Goal: Task Accomplishment & Management: Complete application form

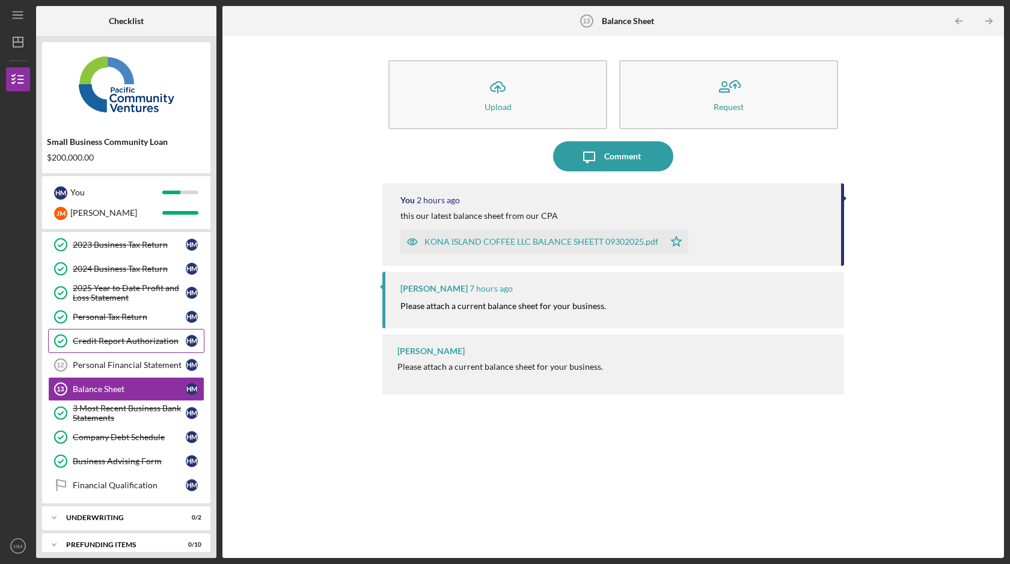
scroll to position [111, 0]
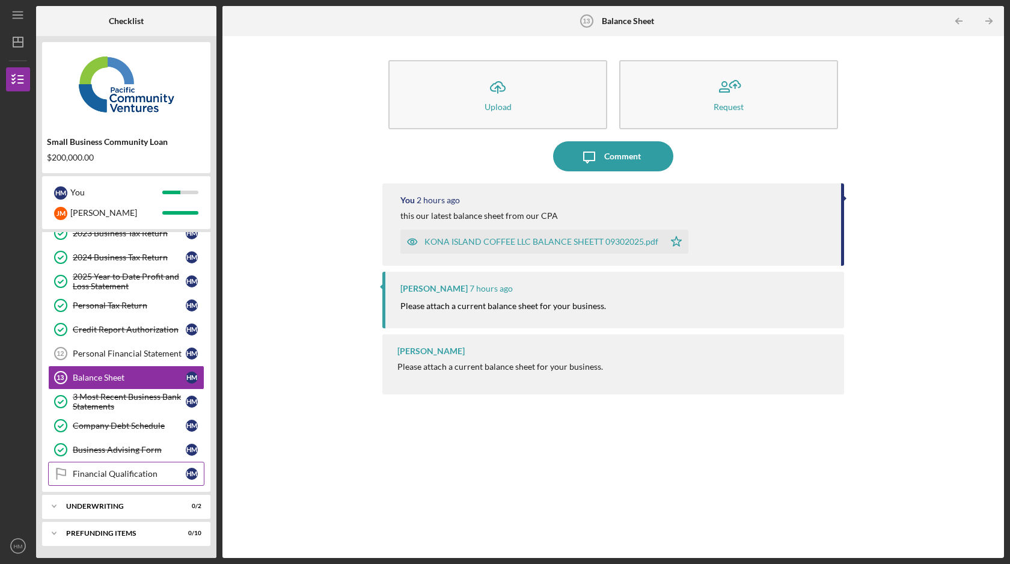
click at [173, 474] on div "Financial Qualification" at bounding box center [129, 474] width 113 height 10
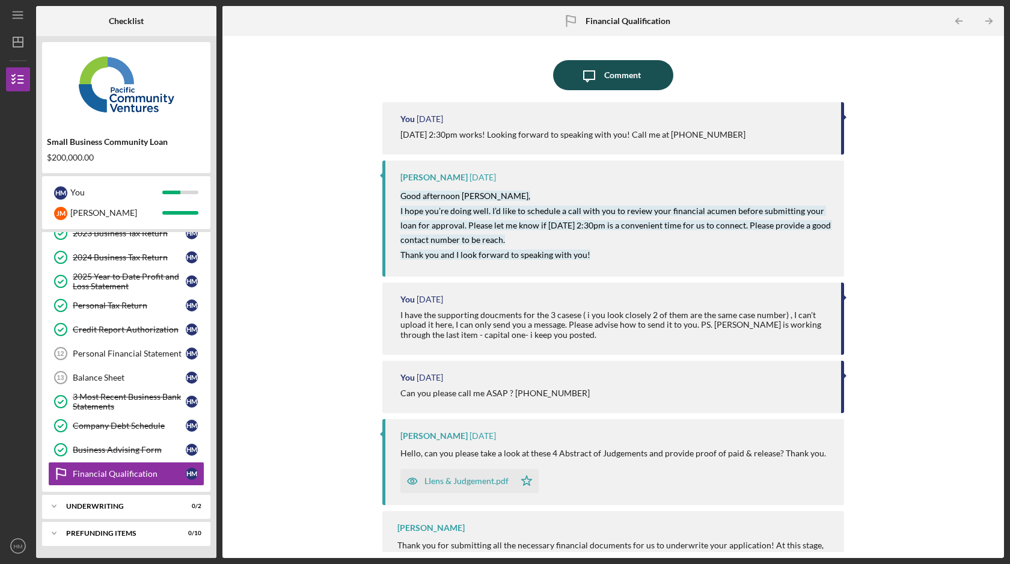
click at [614, 78] on div "Comment" at bounding box center [622, 75] width 37 height 30
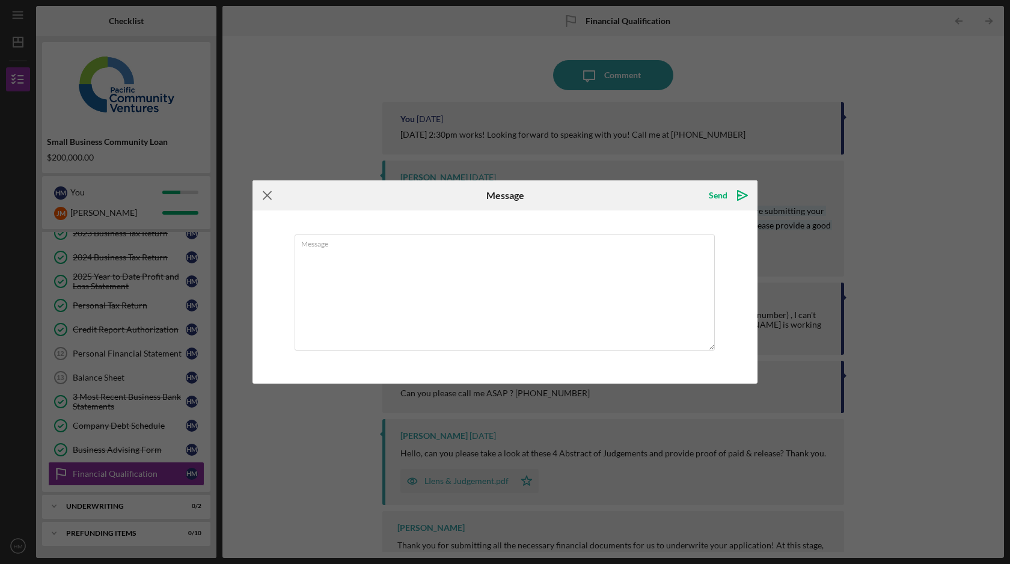
click at [263, 195] on icon "Icon/Menu Close" at bounding box center [268, 195] width 30 height 30
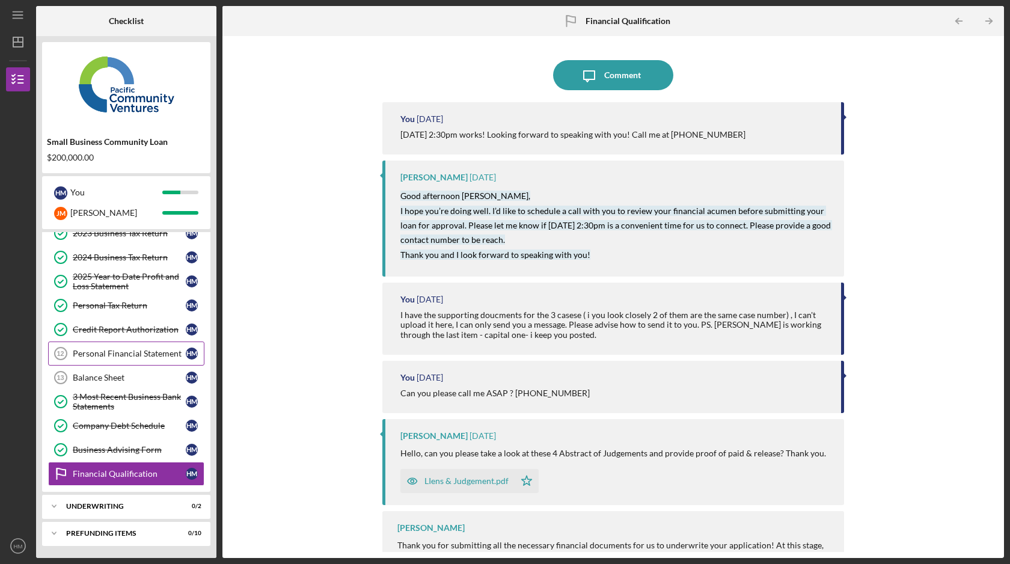
click at [158, 354] on div "Personal Financial Statement" at bounding box center [129, 354] width 113 height 10
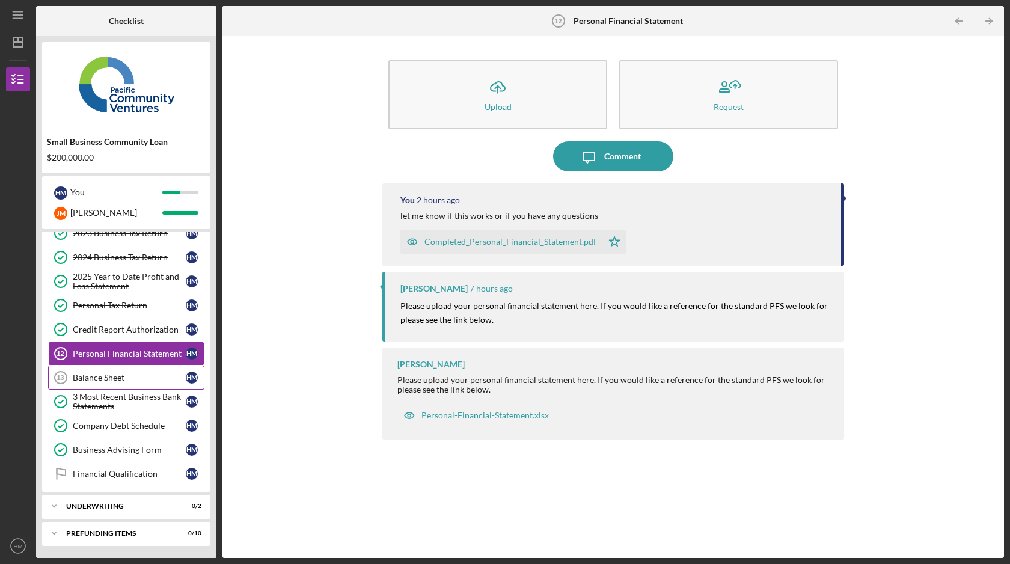
click at [165, 382] on div "Balance Sheet" at bounding box center [129, 378] width 113 height 10
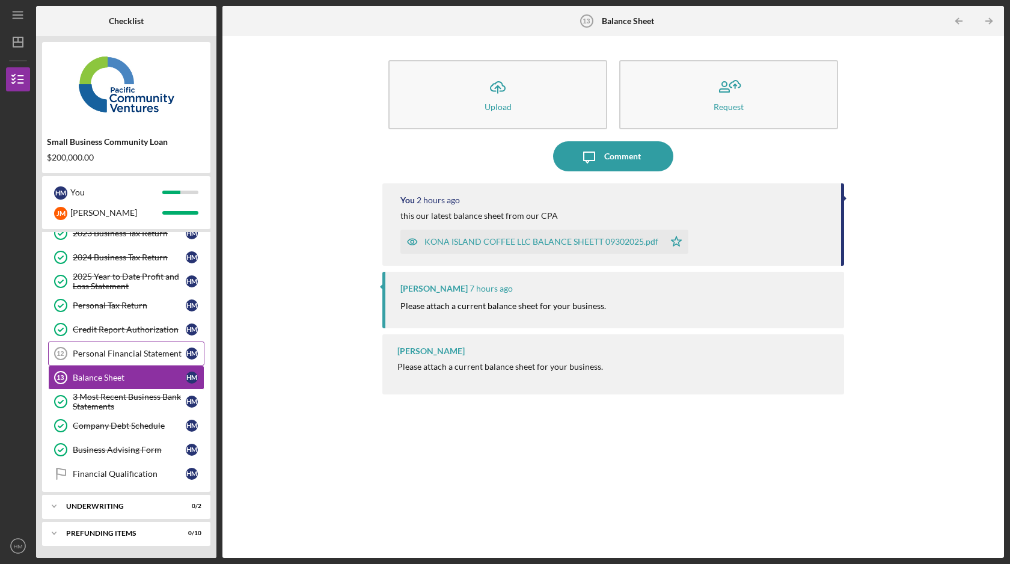
click at [158, 354] on div "Personal Financial Statement" at bounding box center [129, 354] width 113 height 10
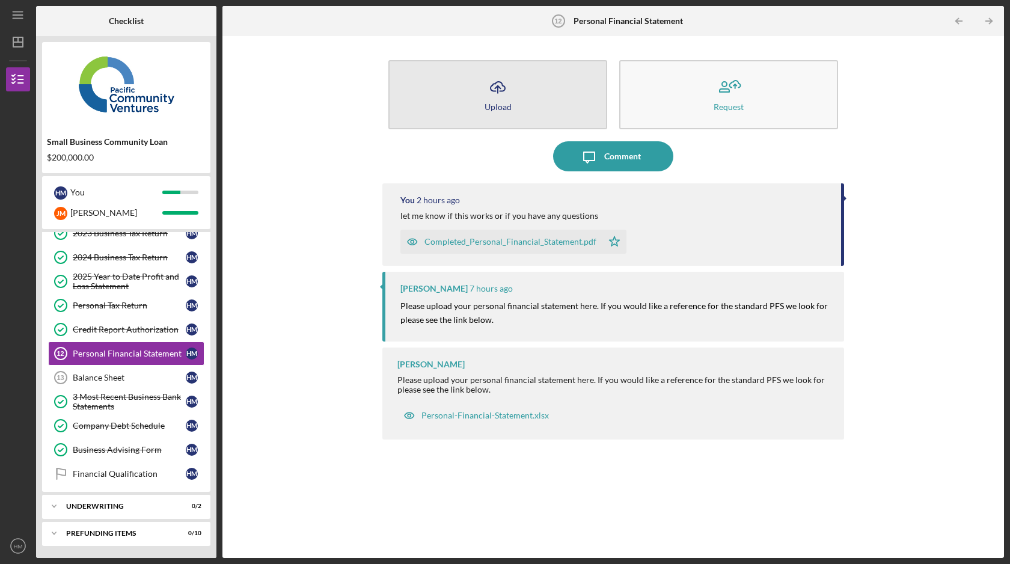
click at [554, 115] on button "Icon/Upload Upload" at bounding box center [497, 94] width 219 height 69
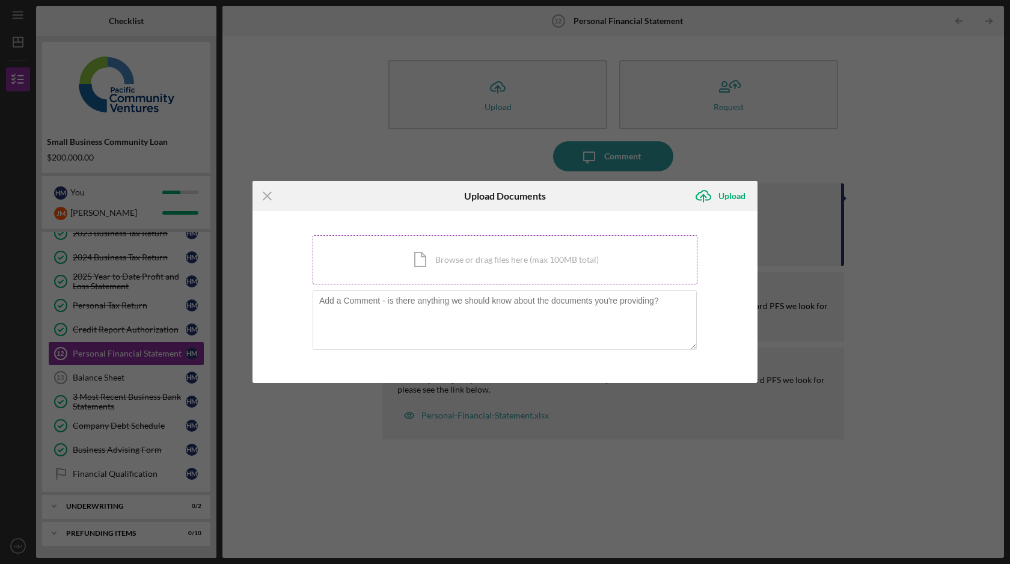
click at [473, 267] on div "Icon/Document Browse or drag files here (max 100MB total) Tap to choose files o…" at bounding box center [505, 259] width 385 height 49
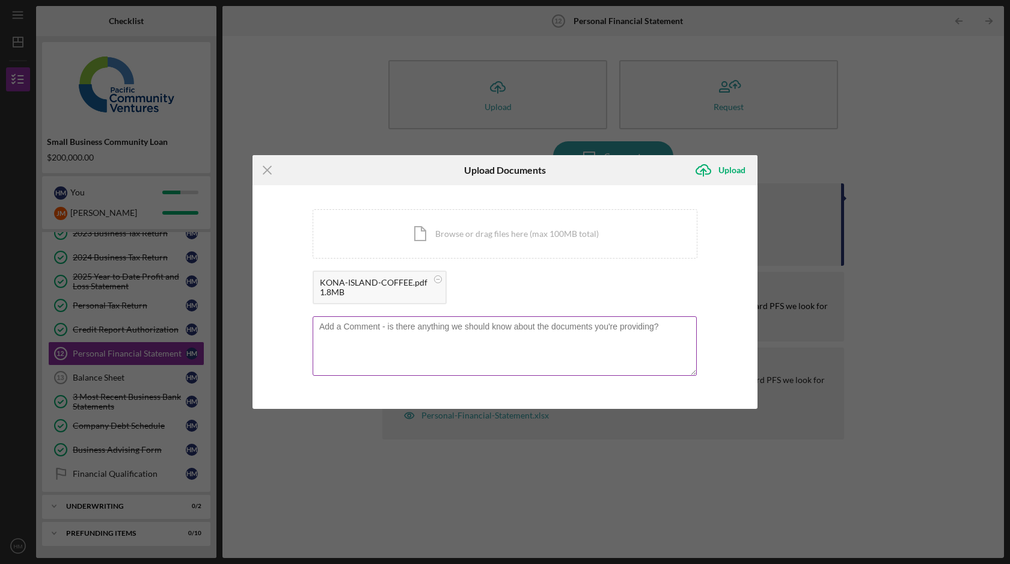
click at [538, 355] on textarea at bounding box center [505, 345] width 384 height 59
paste textarea "Please find attached our updated Kona Island Coffee Business Plan (2025) prepar…"
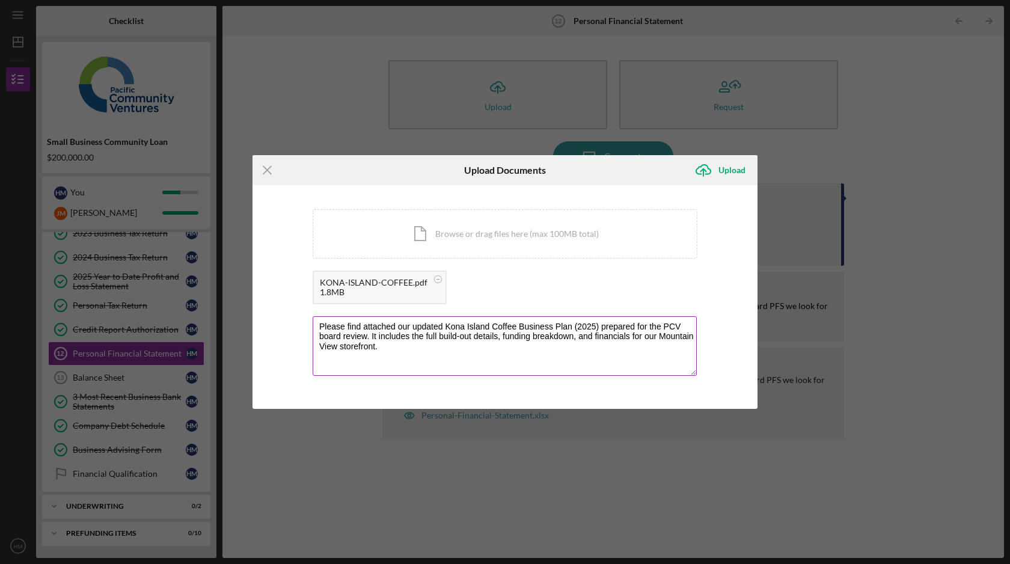
click at [319, 326] on textarea "Please find attached our updated Kona Island Coffee Business Plan (2025) prepar…" at bounding box center [505, 345] width 384 height 59
click at [379, 357] on textarea "Please find attached our updated Kona Island Coffee Business Plan (2025) prepar…" at bounding box center [505, 345] width 384 height 59
paste textarea "We’d be grateful if you could present this plan to the board. Please let us kno…"
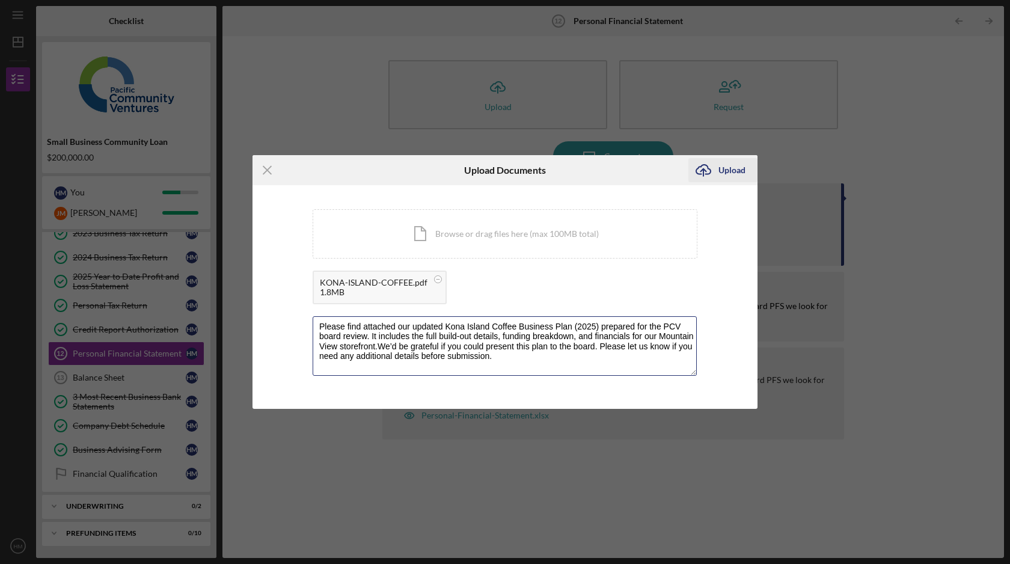
type textarea "Please find attached our updated Kona Island Coffee Business Plan (2025) prepar…"
click at [719, 170] on div "Upload" at bounding box center [732, 170] width 27 height 24
